Goal: Share content

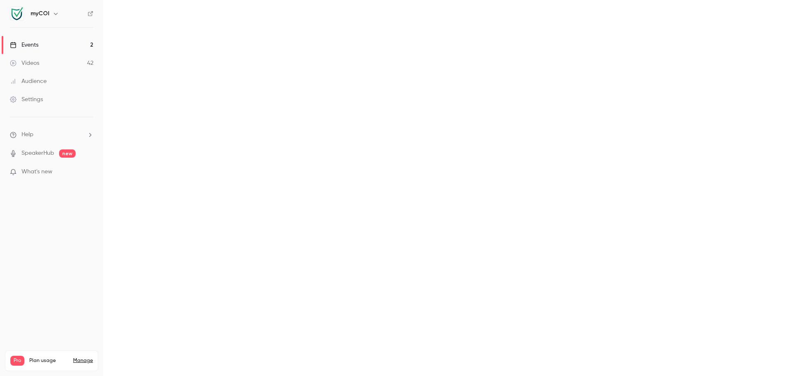
click at [40, 60] on link "Videos 42" at bounding box center [51, 63] width 103 height 18
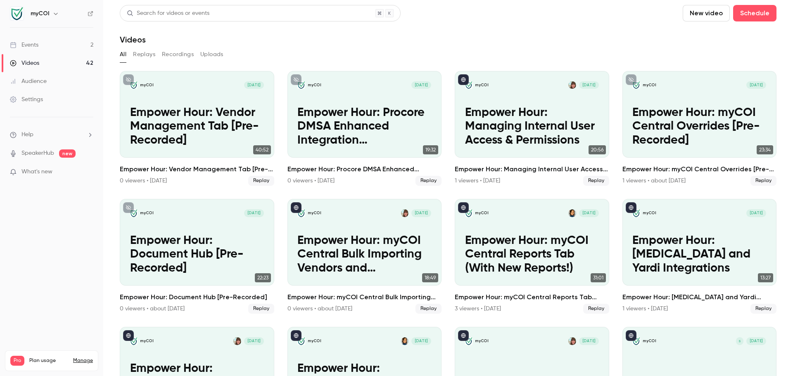
click at [201, 11] on div "Search for videos or events" at bounding box center [168, 13] width 83 height 9
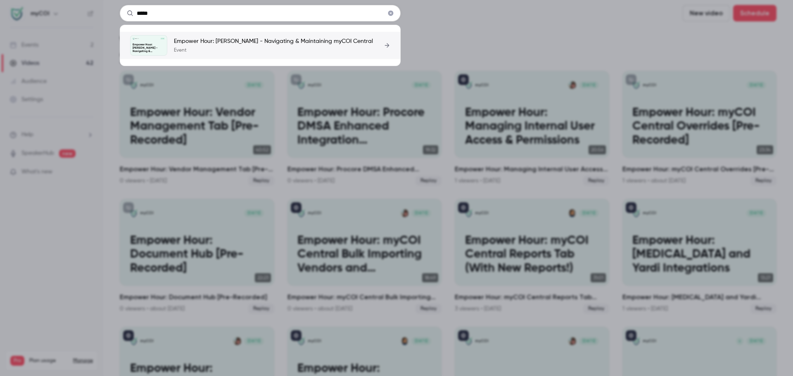
type input "*****"
click at [298, 47] on p "Event" at bounding box center [273, 50] width 199 height 7
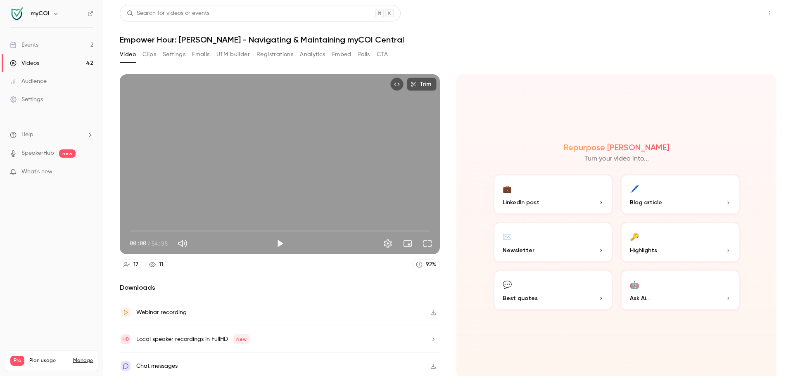
click at [743, 12] on button "Share" at bounding box center [740, 13] width 33 height 17
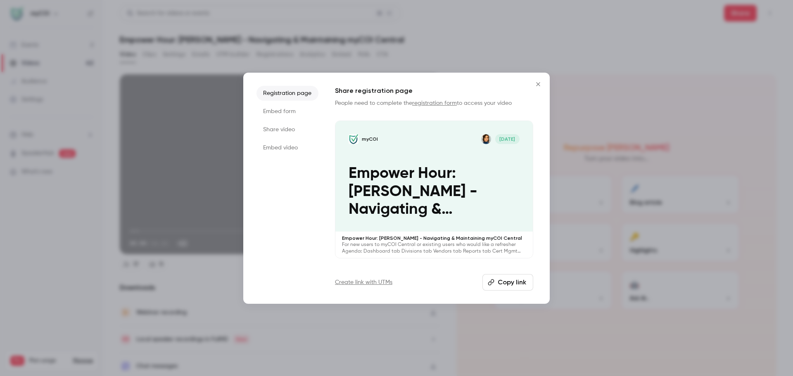
click at [516, 282] on button "Copy link" at bounding box center [507, 282] width 51 height 17
click at [539, 81] on icon "Close" at bounding box center [538, 84] width 10 height 7
